Goal: Transaction & Acquisition: Purchase product/service

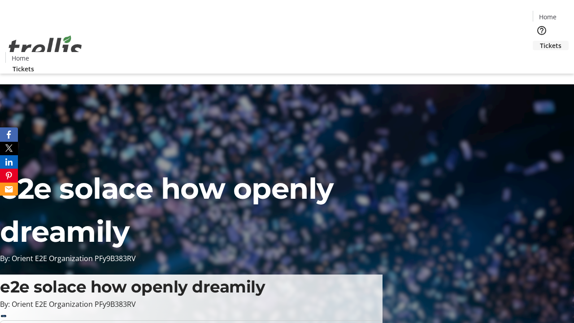
click at [540, 41] on span "Tickets" at bounding box center [551, 45] width 22 height 9
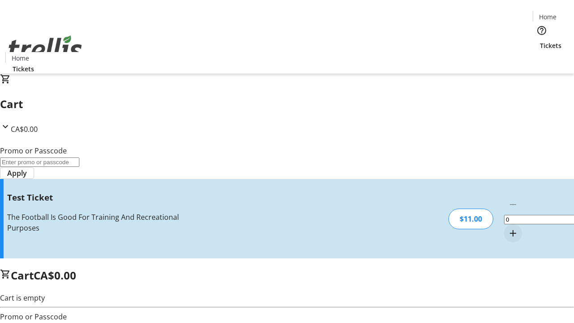
click at [508, 228] on mat-icon "Increment by one" at bounding box center [513, 233] width 11 height 11
type input "1"
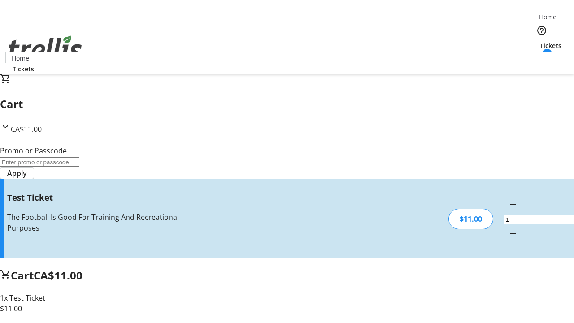
type input "UNLOCK"
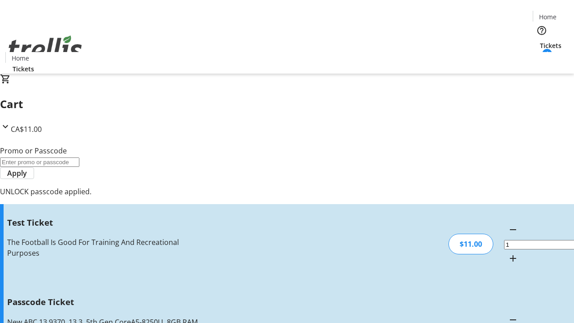
type input "5"
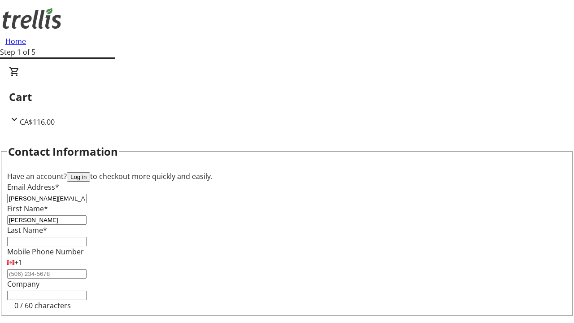
type input "[PERSON_NAME]"
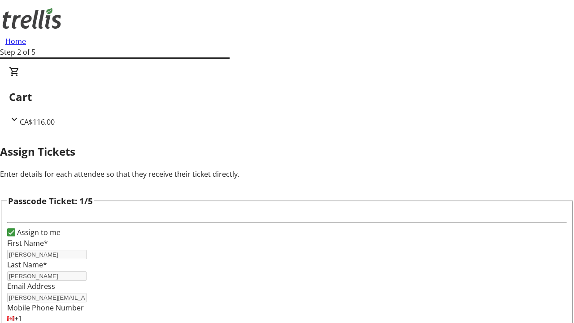
type input "[PERSON_NAME]"
type input "Denesik"
type input "[PERSON_NAME]"
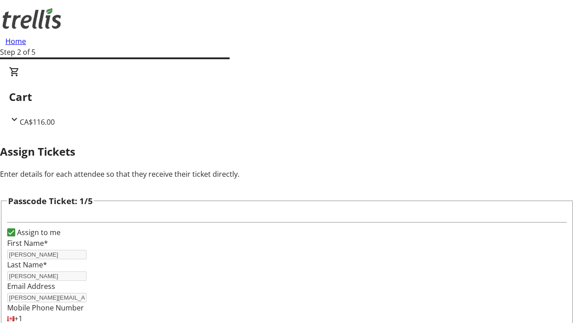
scroll to position [873, 0]
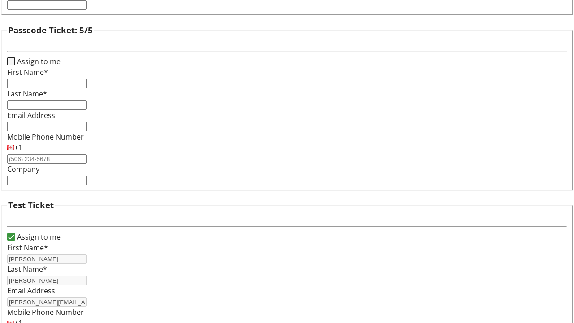
type input "[PERSON_NAME]"
click at [15, 66] on input "Assign to me" at bounding box center [11, 61] width 8 height 8
checkbox input "true"
type input "[PERSON_NAME]"
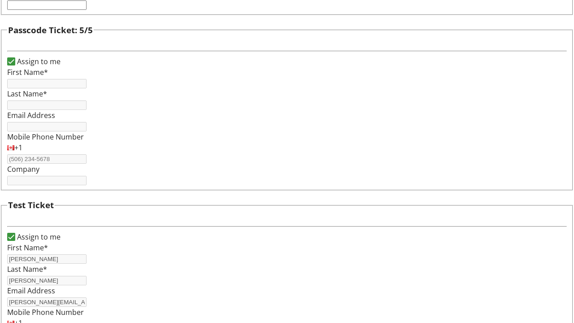
type input "[PERSON_NAME]"
type input "[PERSON_NAME][EMAIL_ADDRESS][DOMAIN_NAME]"
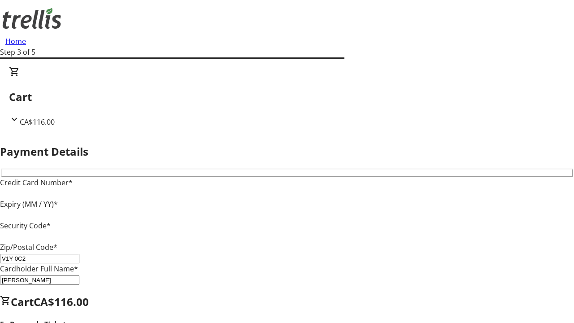
type input "V1Y 0C2"
